Goal: Find specific fact: Find specific fact

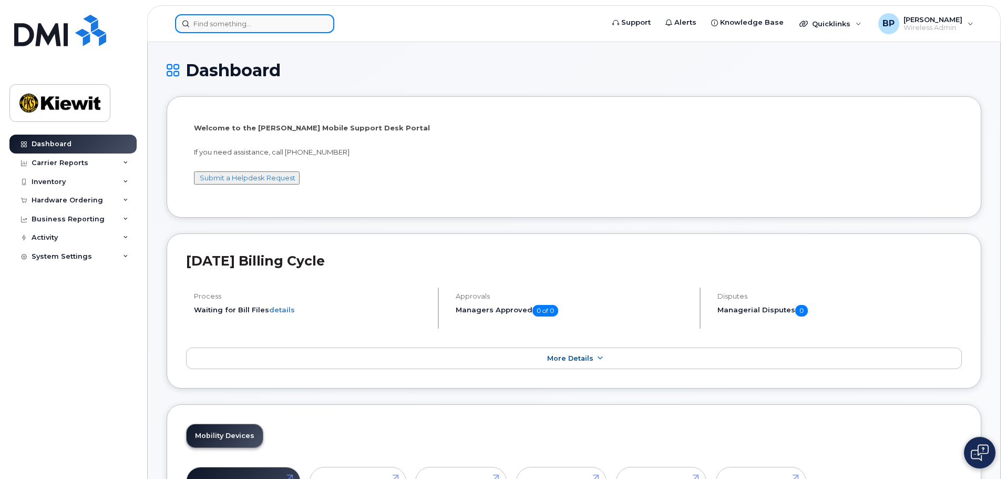
click at [249, 23] on input at bounding box center [254, 23] width 159 height 19
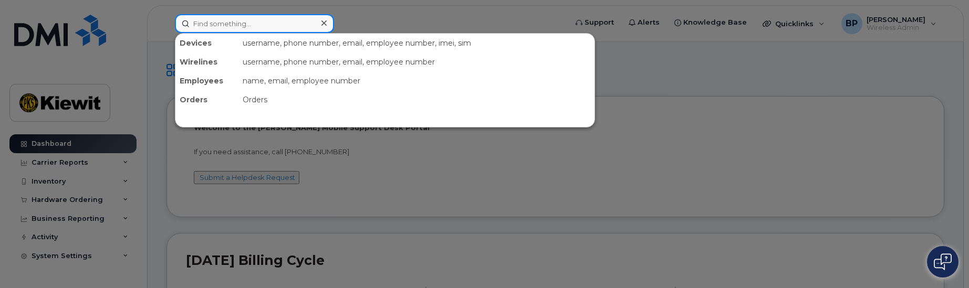
click at [223, 24] on input at bounding box center [254, 23] width 159 height 19
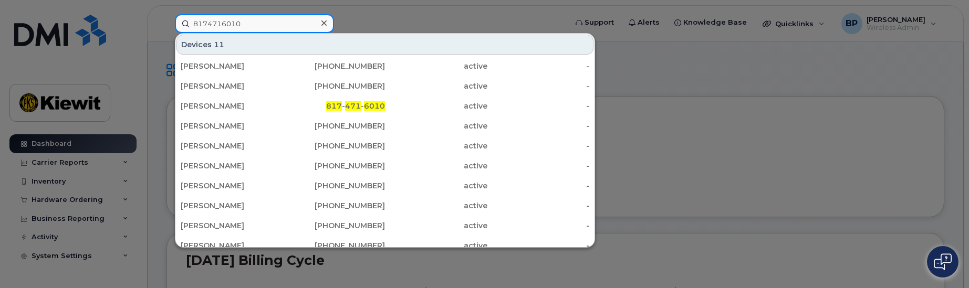
type input "8174716010"
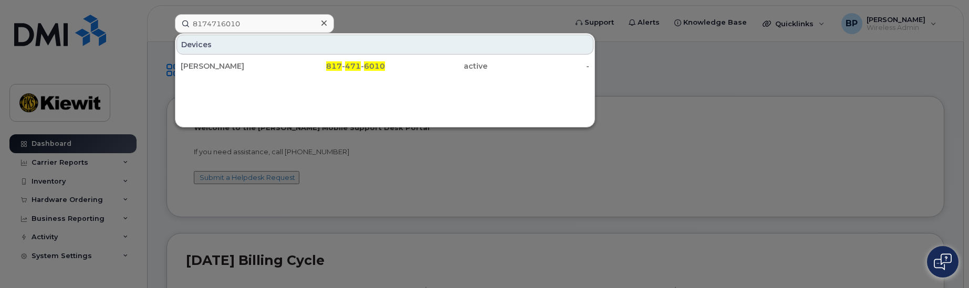
drag, startPoint x: 215, startPoint y: 67, endPoint x: 246, endPoint y: 134, distance: 73.4
click at [215, 67] on div "[PERSON_NAME]" at bounding box center [232, 66] width 102 height 11
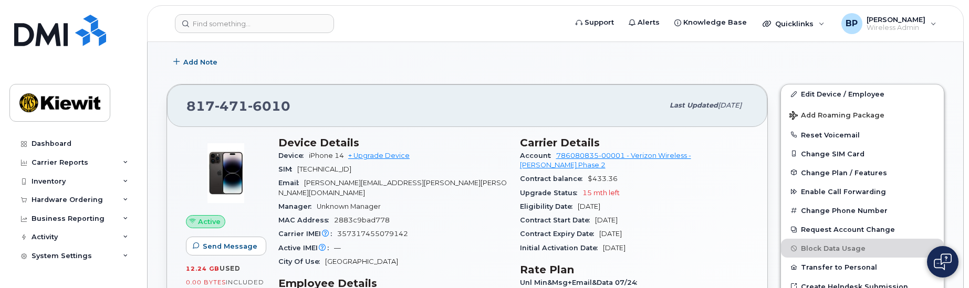
scroll to position [263, 0]
